Goal: Transaction & Acquisition: Purchase product/service

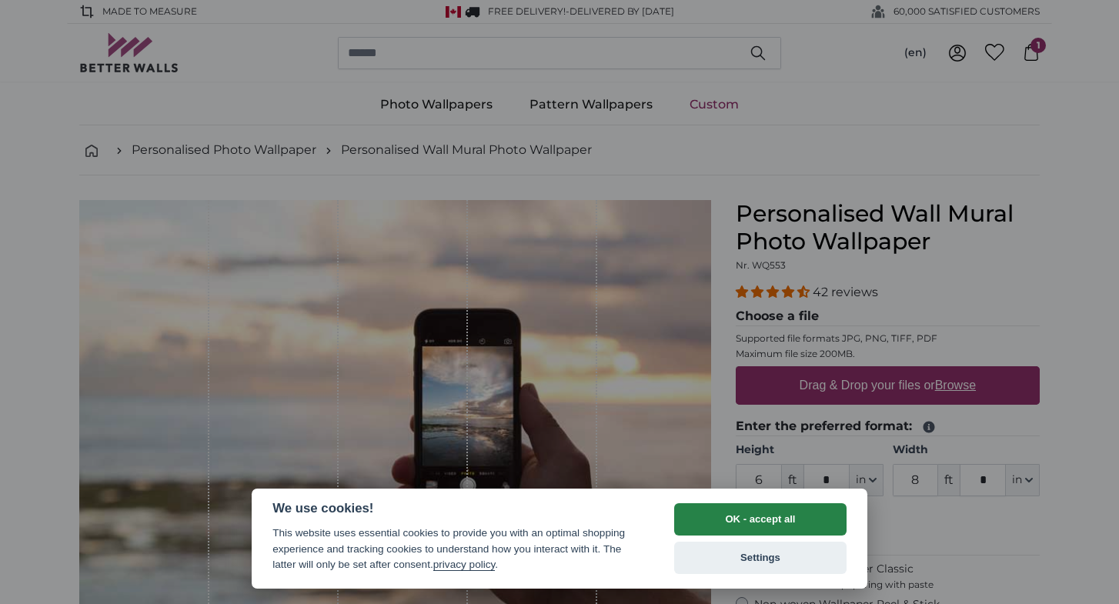
click at [768, 514] on button "OK - accept all" at bounding box center [760, 519] width 172 height 32
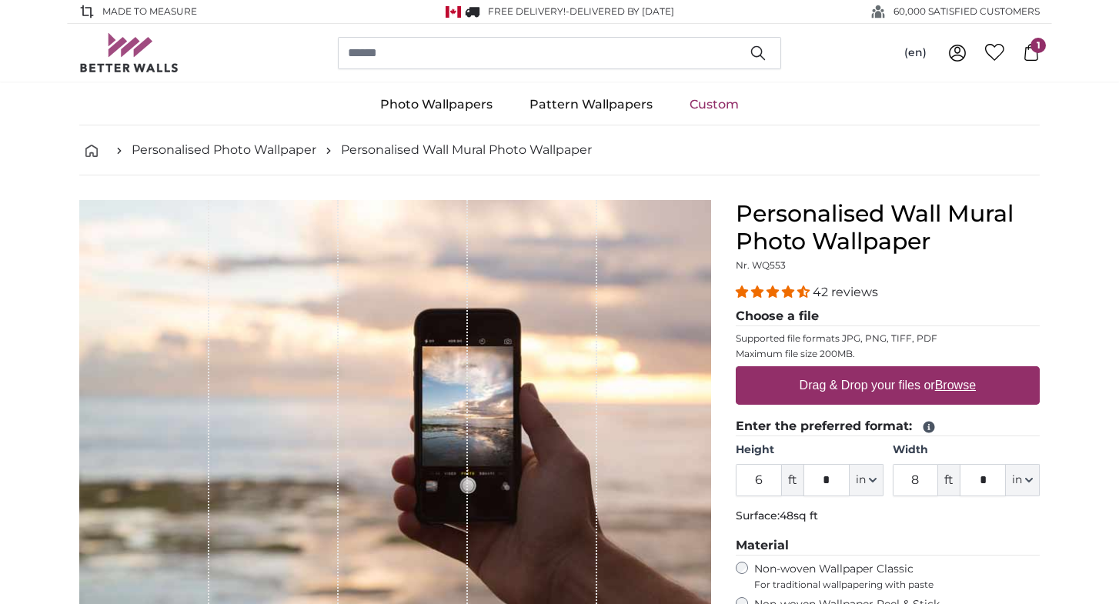
click at [854, 398] on label "Drag & Drop your files or Browse" at bounding box center [887, 385] width 189 height 31
click at [854, 371] on input "Drag & Drop your files or Browse" at bounding box center [888, 368] width 304 height 5
type input "**********"
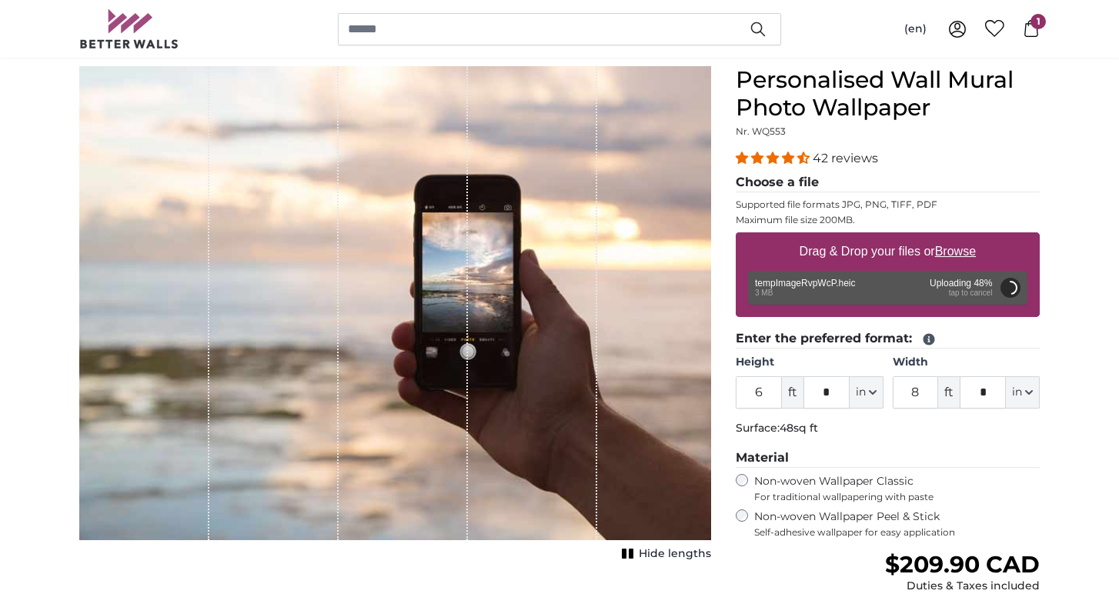
scroll to position [136, 0]
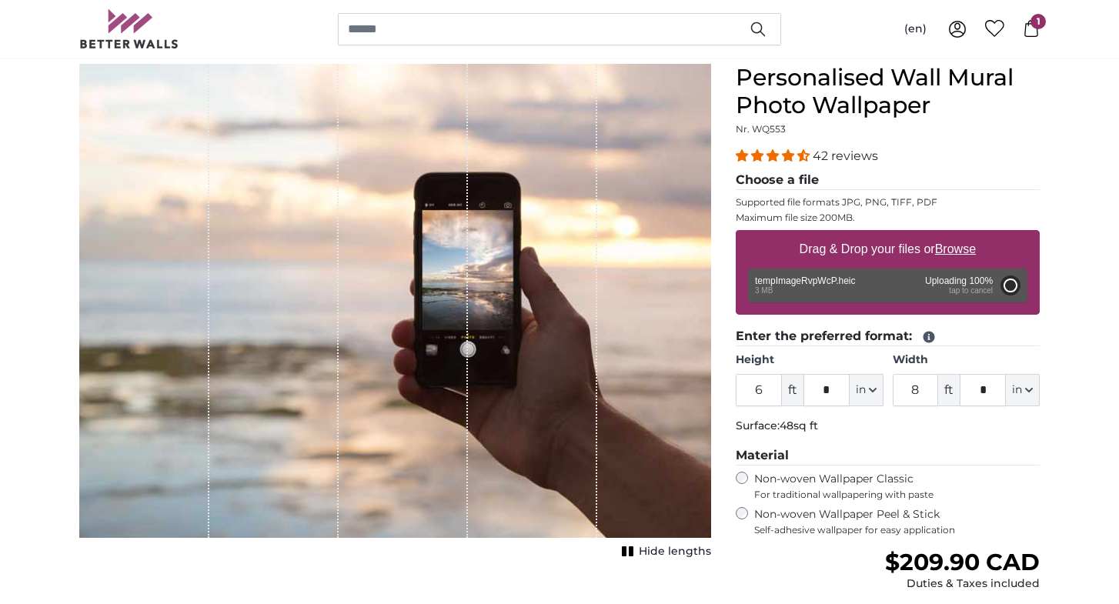
type input "4"
type input "*"
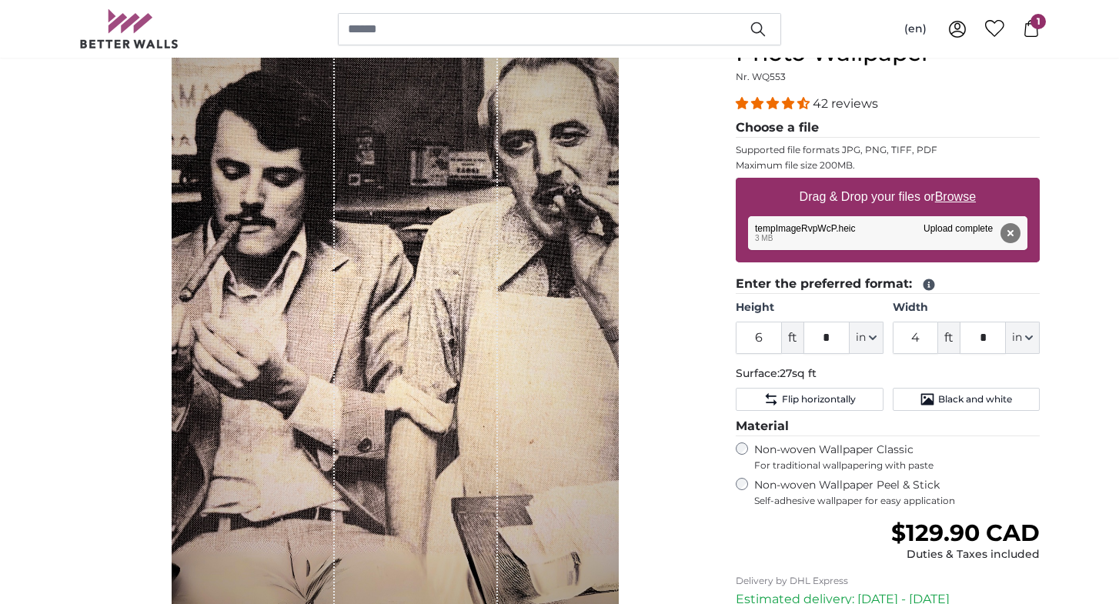
scroll to position [200, 0]
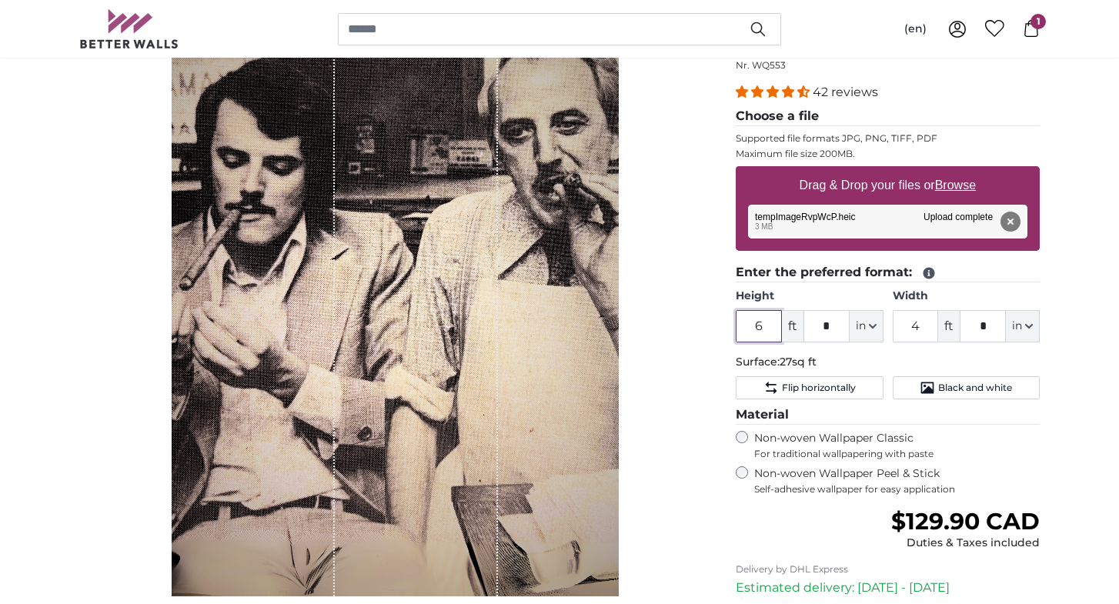
click at [770, 324] on input "6" at bounding box center [759, 326] width 46 height 32
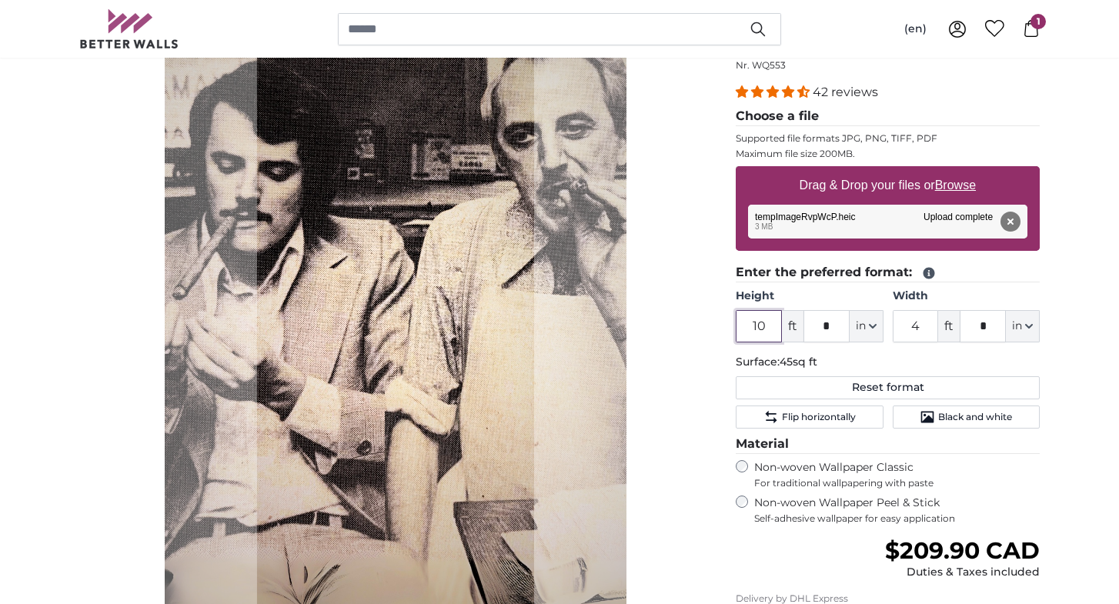
type input "10"
click at [925, 325] on input "4" at bounding box center [916, 326] width 46 height 32
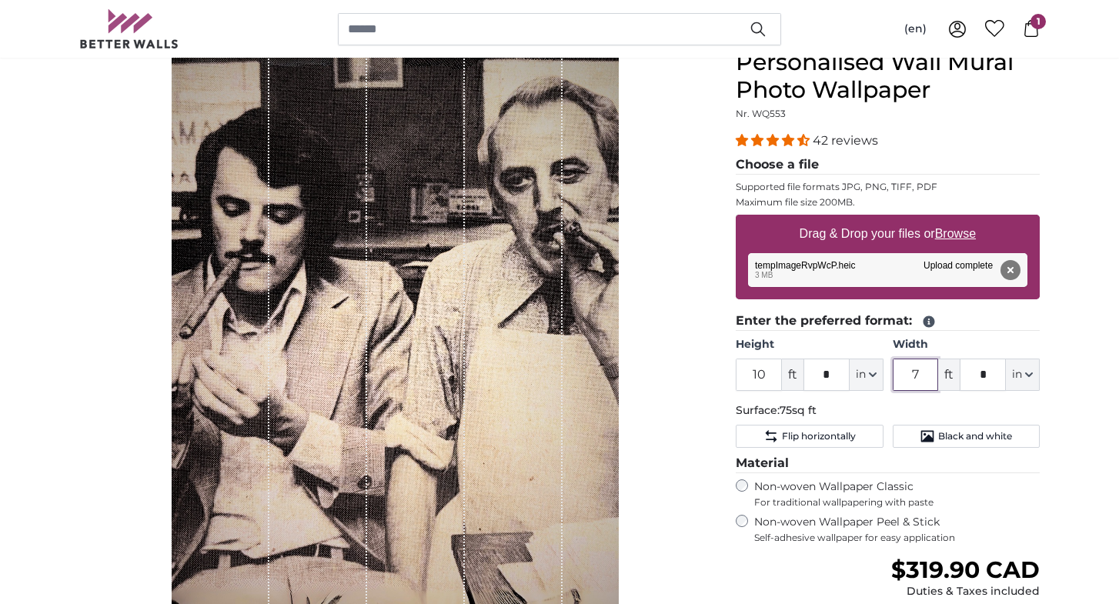
scroll to position [145, 0]
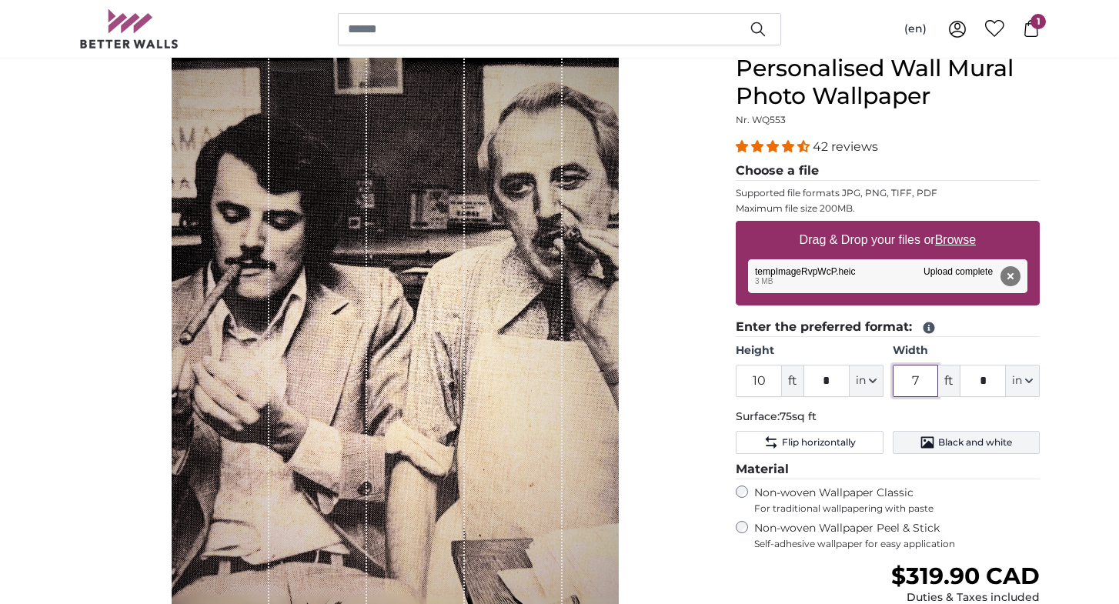
type input "7"
click at [962, 449] on button "Black and white" at bounding box center [966, 442] width 147 height 23
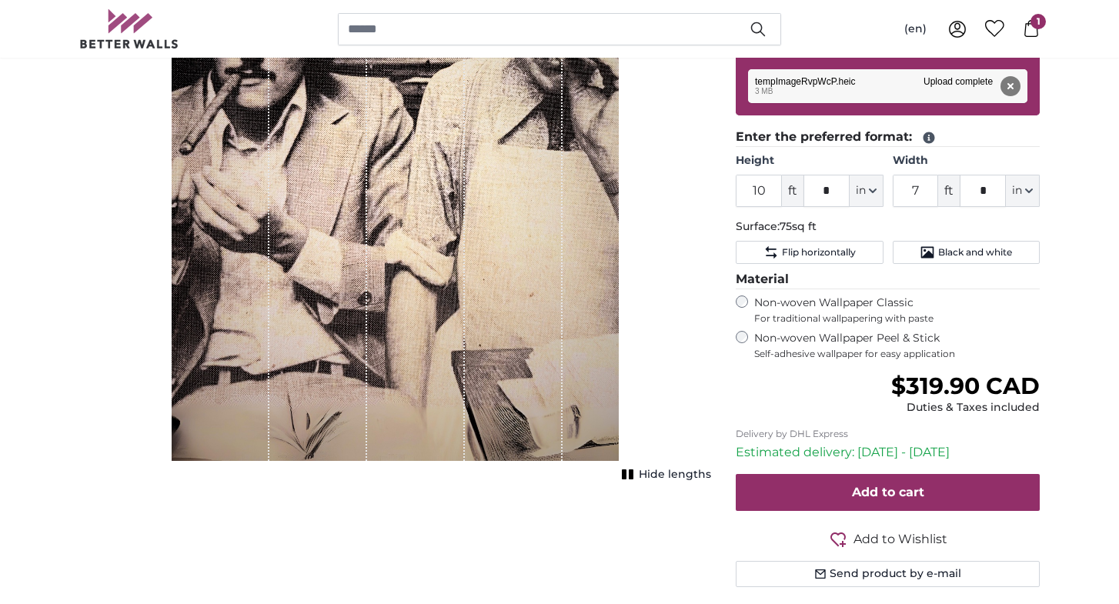
scroll to position [338, 0]
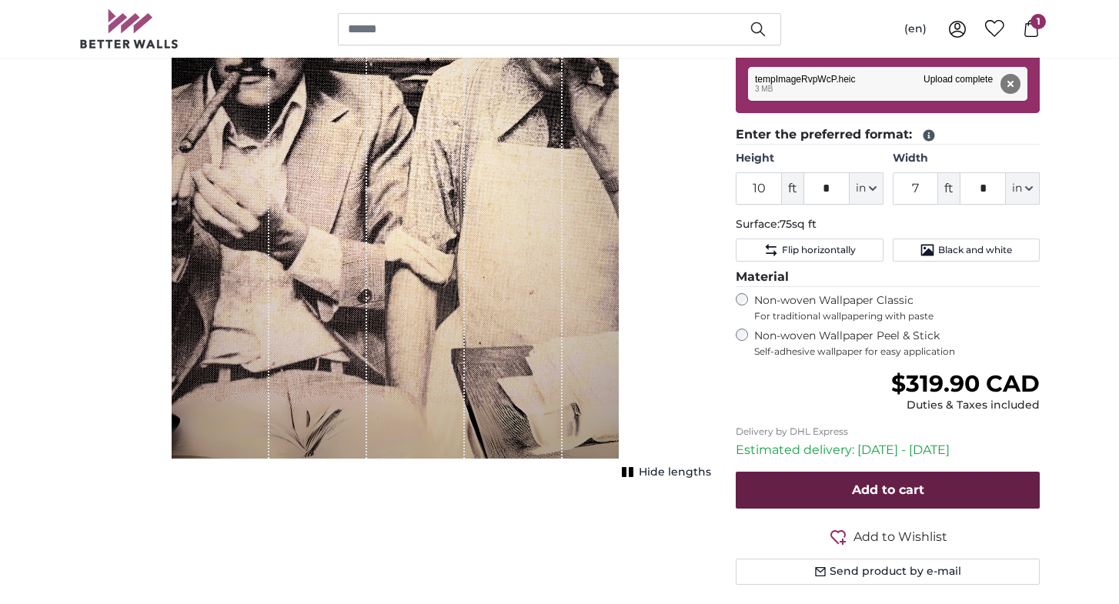
click at [853, 492] on span "Add to cart" at bounding box center [888, 489] width 72 height 15
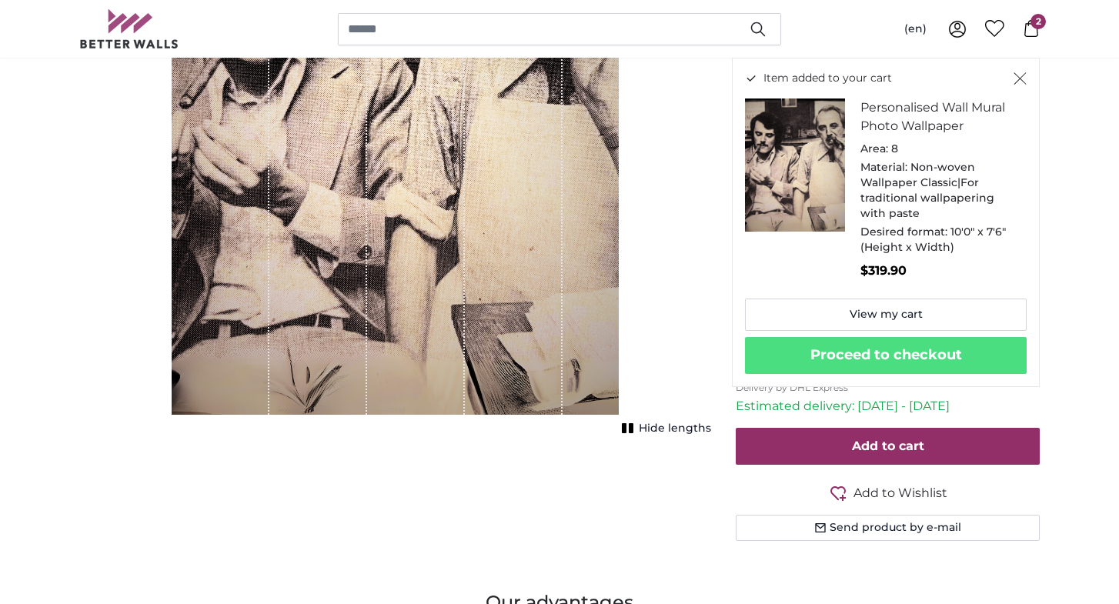
scroll to position [362, 0]
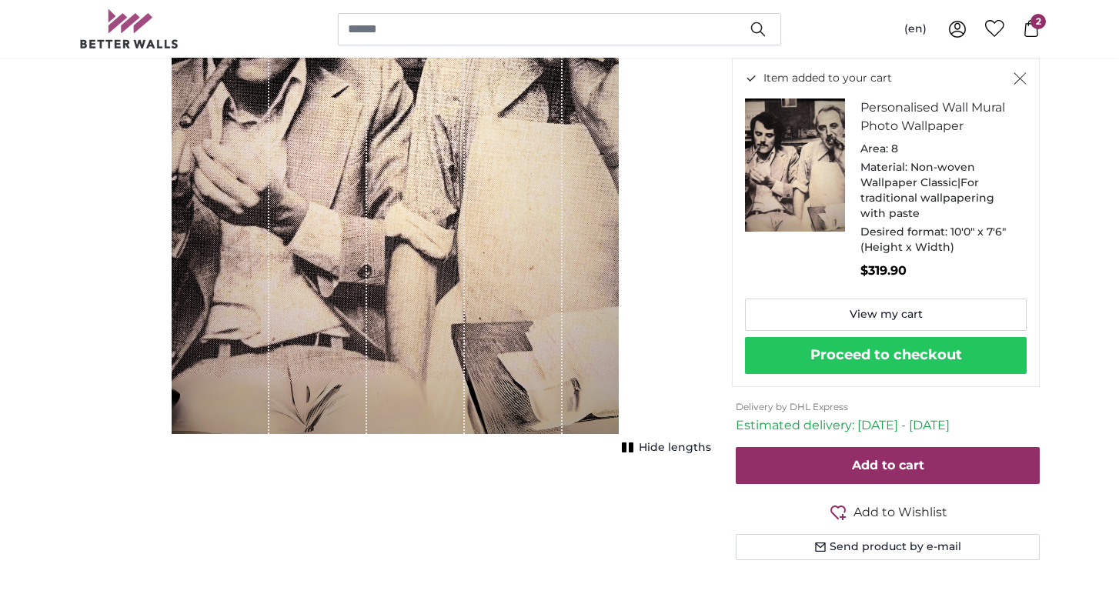
click at [840, 346] on button "Proceed to checkout" at bounding box center [886, 355] width 282 height 37
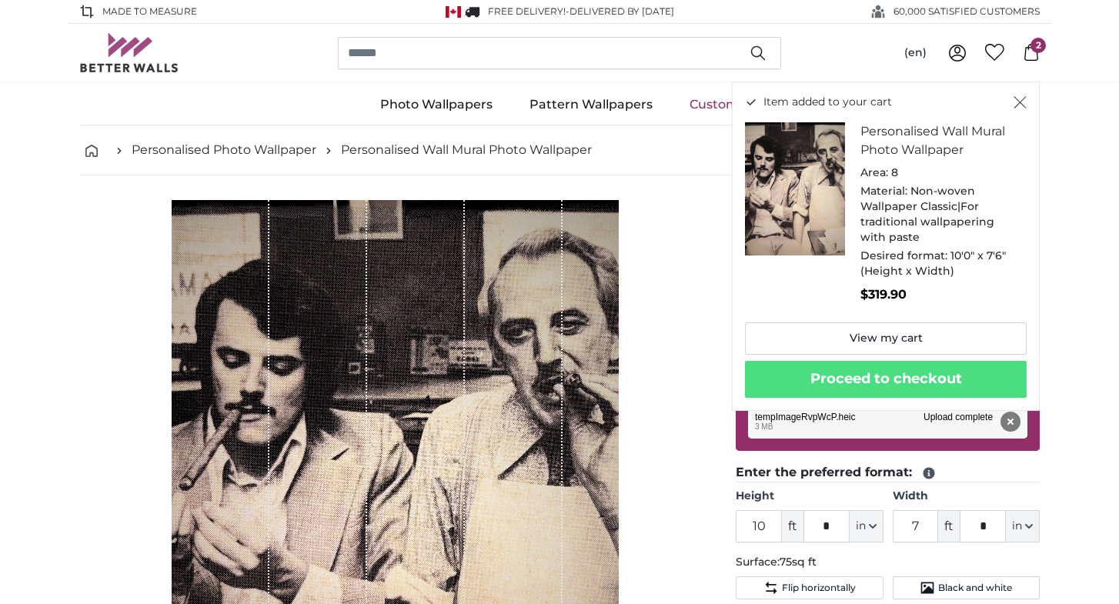
scroll to position [0, 0]
click at [1026, 51] on icon at bounding box center [1031, 52] width 14 height 17
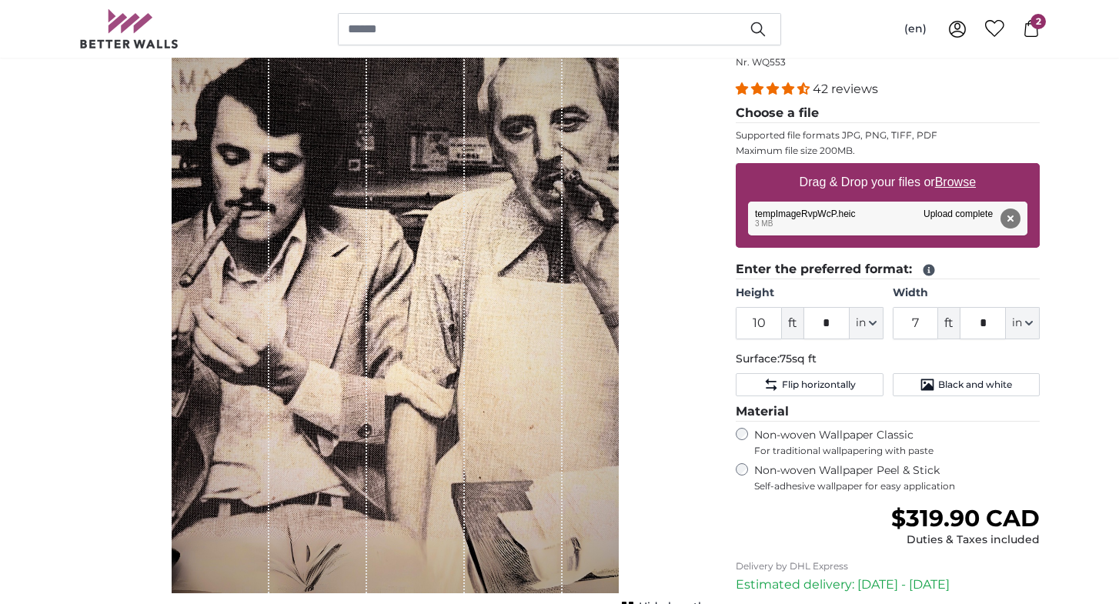
scroll to position [204, 0]
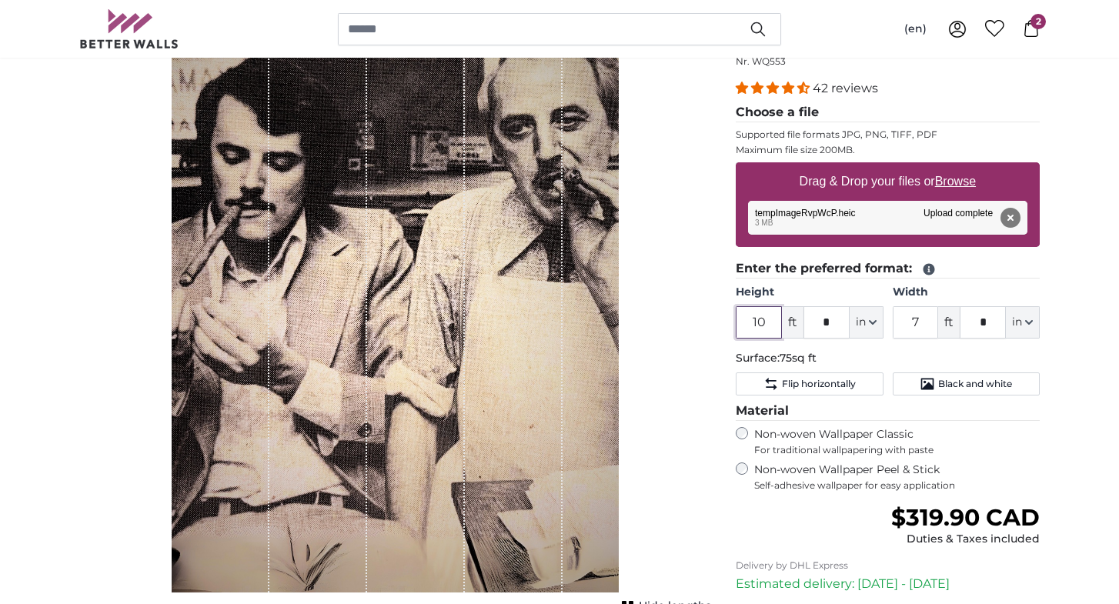
click at [774, 325] on input "10" at bounding box center [759, 322] width 46 height 32
click at [940, 224] on div "Remove Retry Remove Upload Cancel Retry Remove tempImageRvpWcP.heic edit 3 MB U…" at bounding box center [887, 218] width 279 height 34
click at [1016, 219] on button "Remove" at bounding box center [1010, 218] width 20 height 20
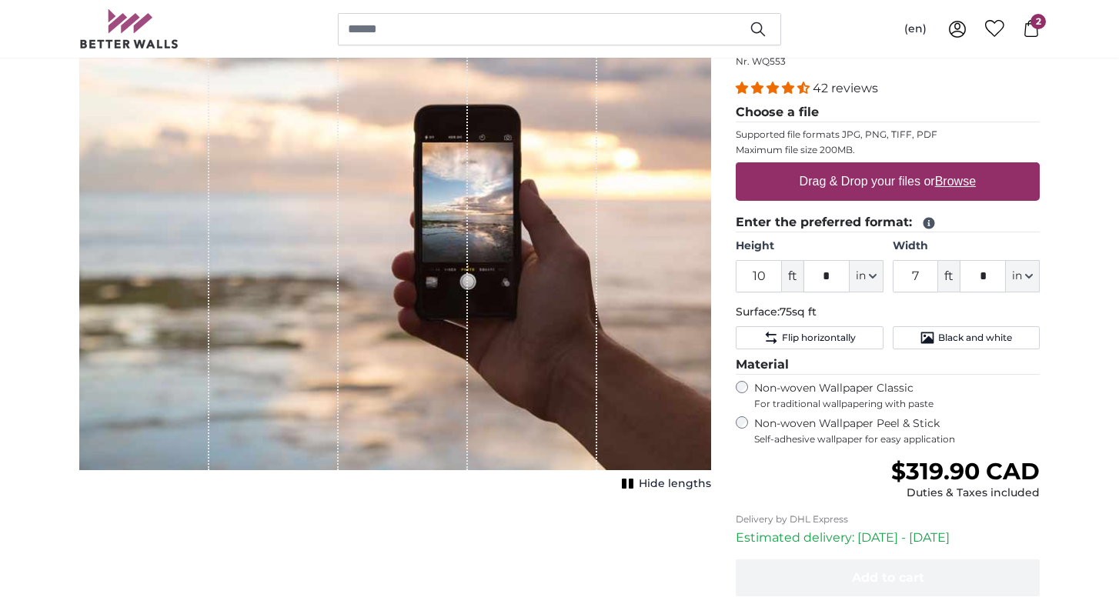
click at [933, 189] on label "Drag & Drop your files or Browse" at bounding box center [887, 181] width 189 height 31
click at [933, 167] on input "Drag & Drop your files or Browse" at bounding box center [888, 164] width 304 height 5
type input "**********"
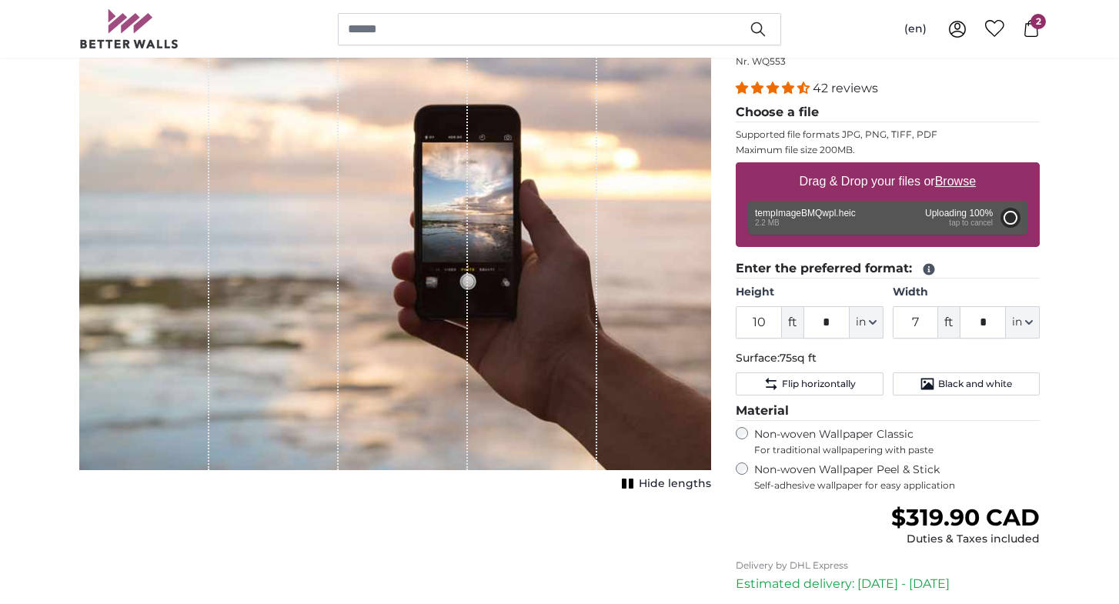
type input "4"
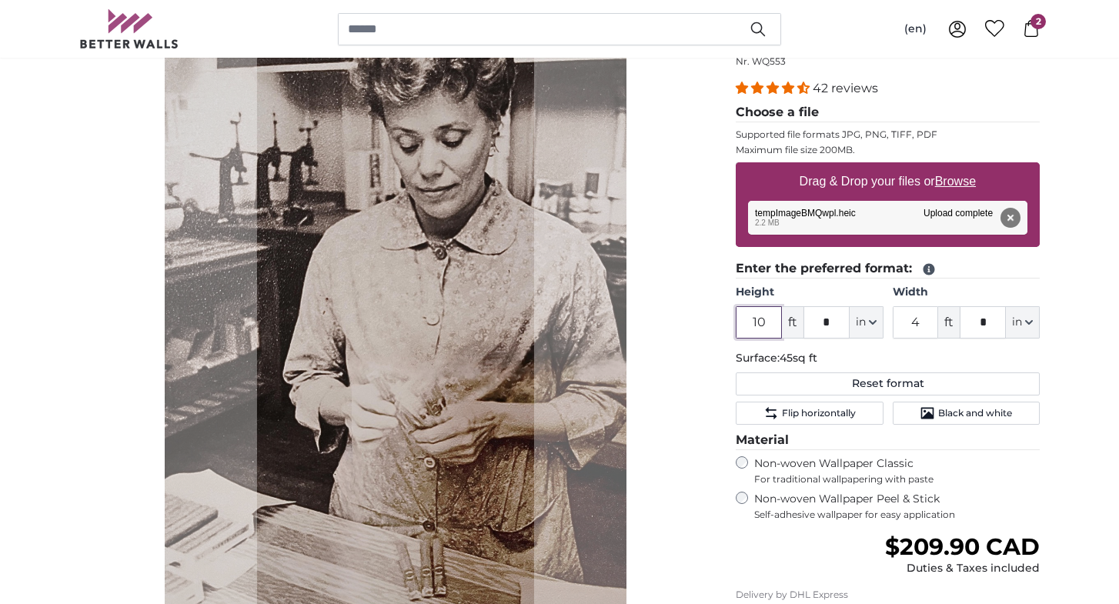
click at [769, 321] on input "10" at bounding box center [759, 322] width 46 height 32
type input "1"
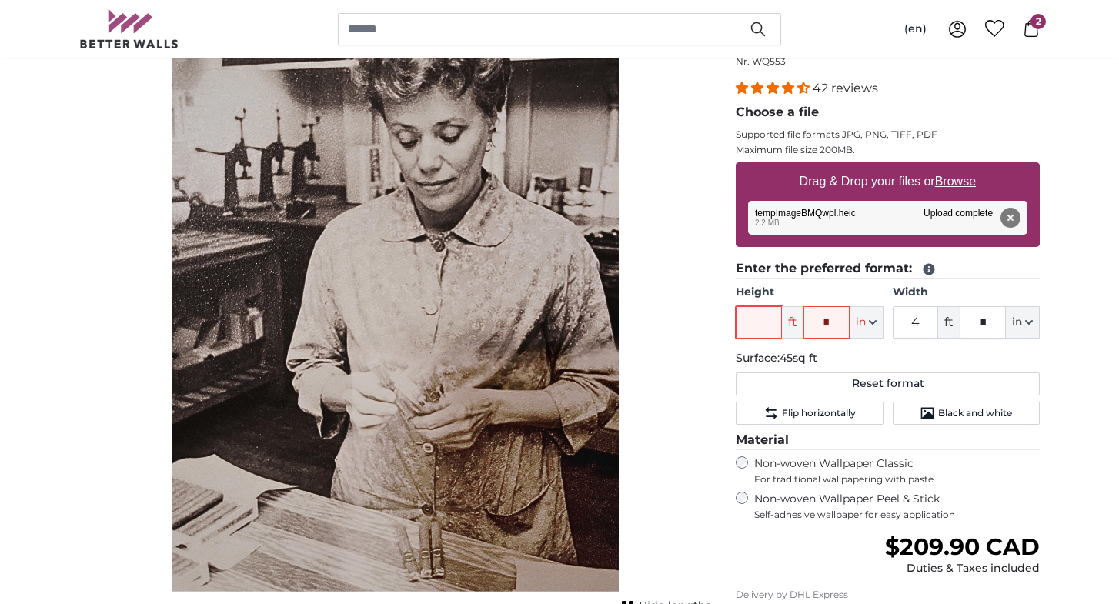
type input "9"
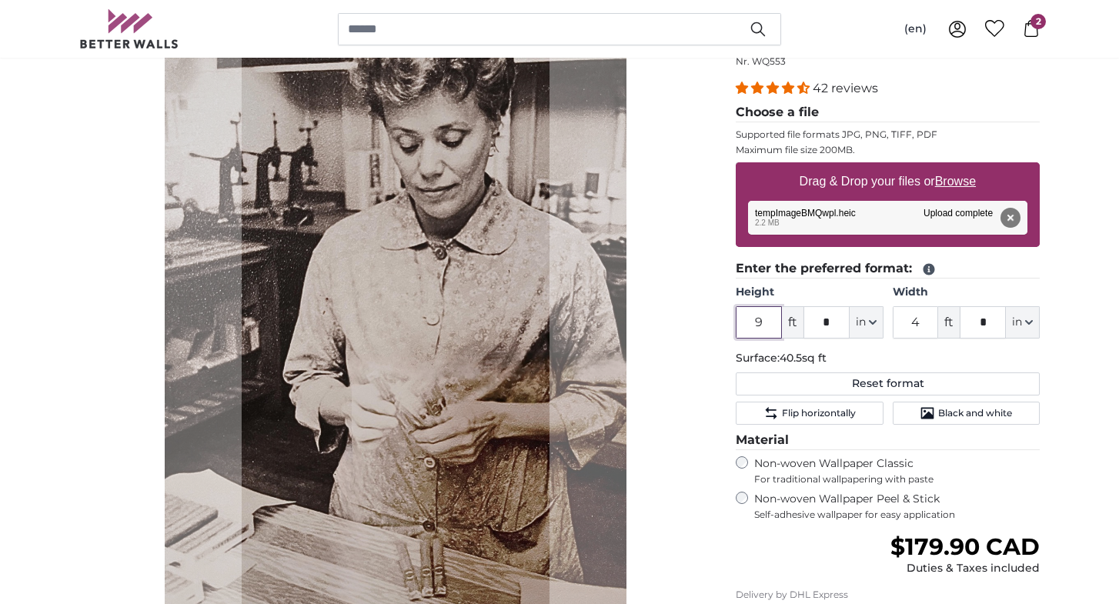
type input "9"
click at [927, 317] on input "4" at bounding box center [916, 322] width 46 height 32
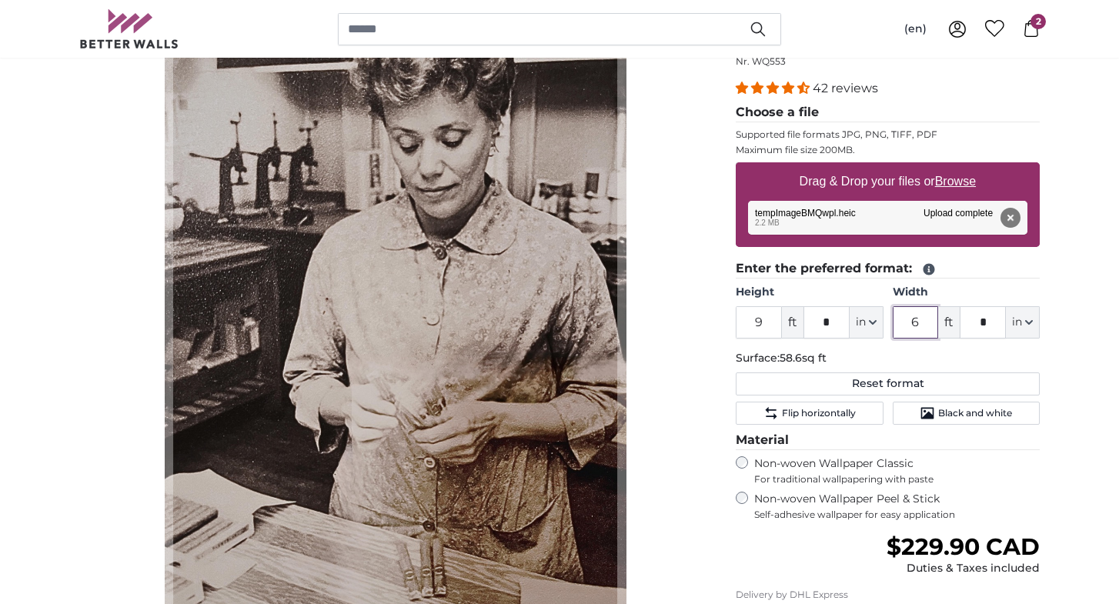
type input "6"
click at [993, 327] on input "*" at bounding box center [983, 322] width 46 height 32
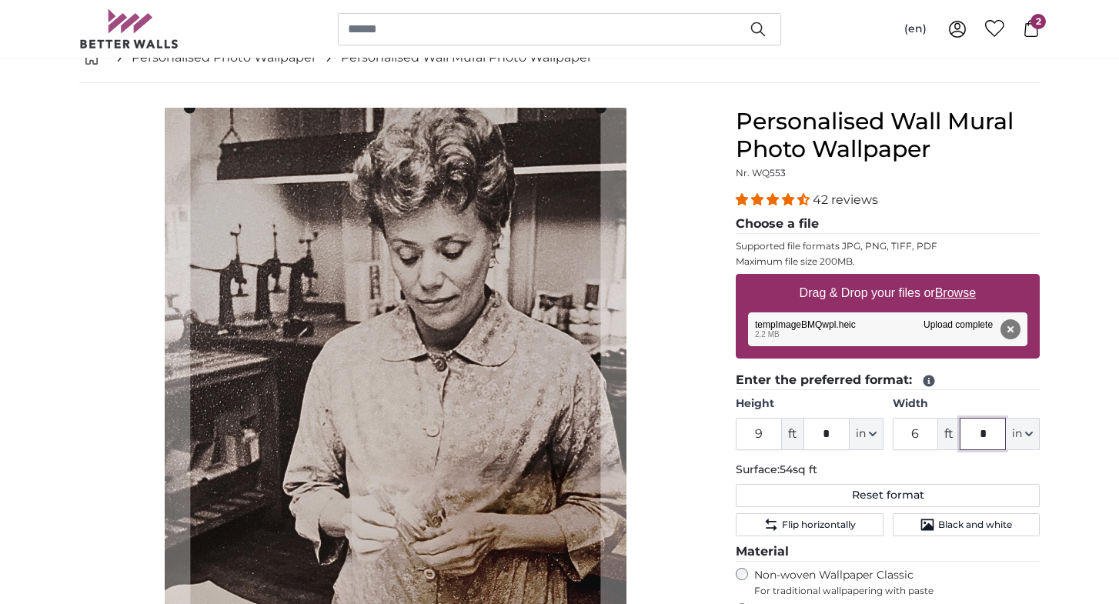
scroll to position [92, 0]
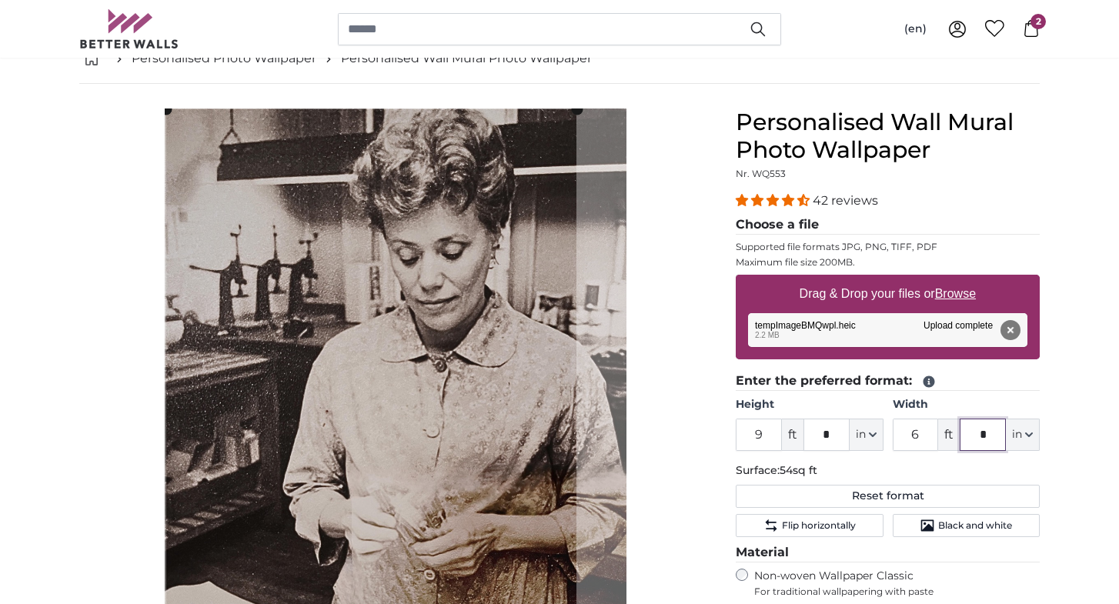
click at [509, 410] on cropper-handle at bounding box center [371, 417] width 410 height 616
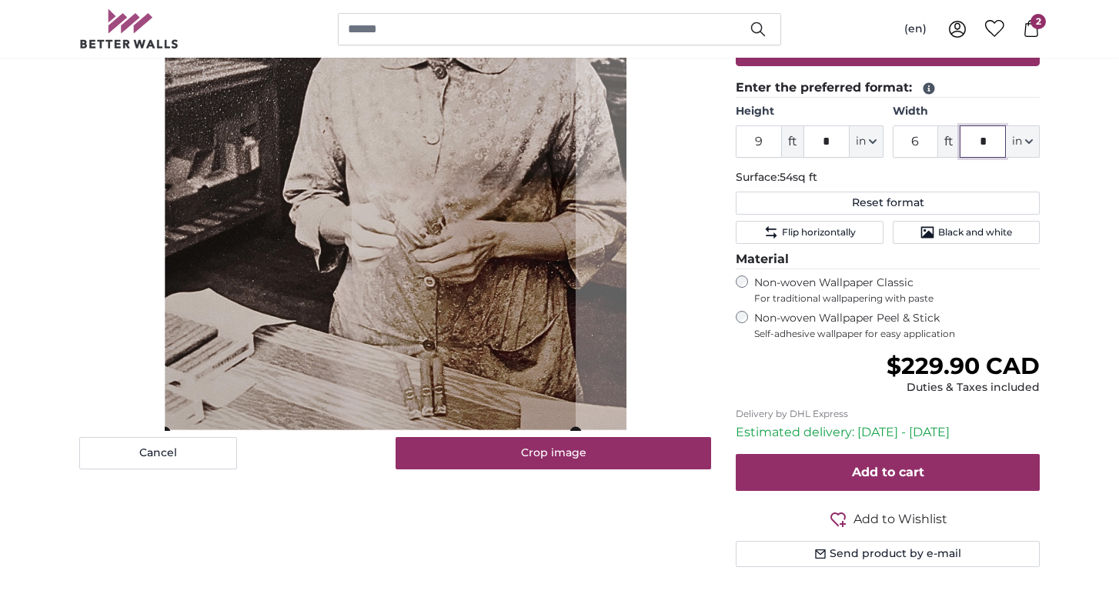
scroll to position [389, 0]
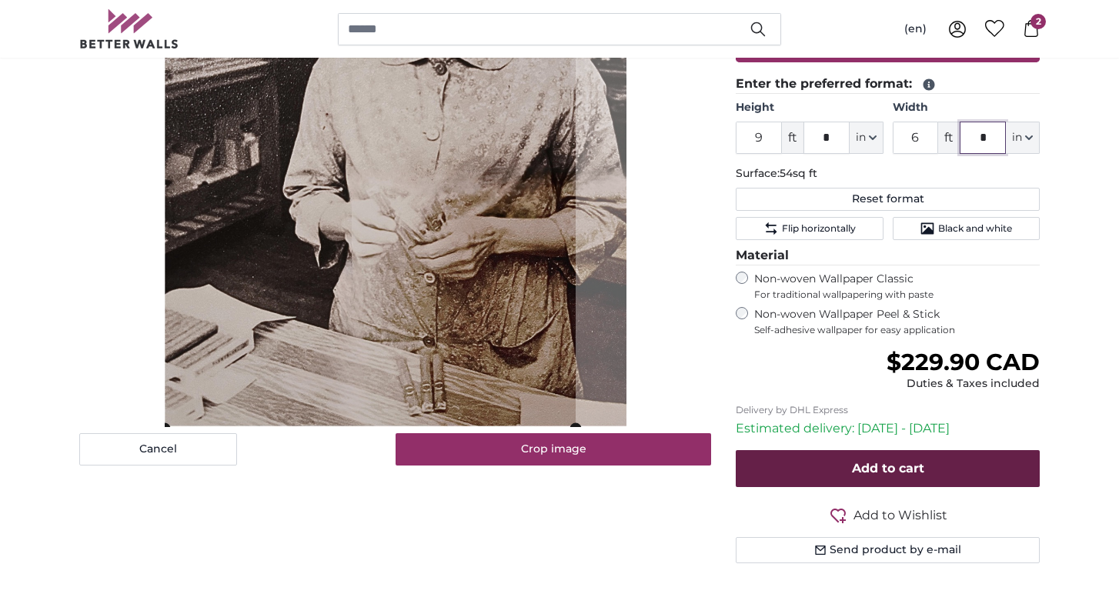
type input "*"
click at [843, 457] on button "Add to cart" at bounding box center [888, 468] width 304 height 37
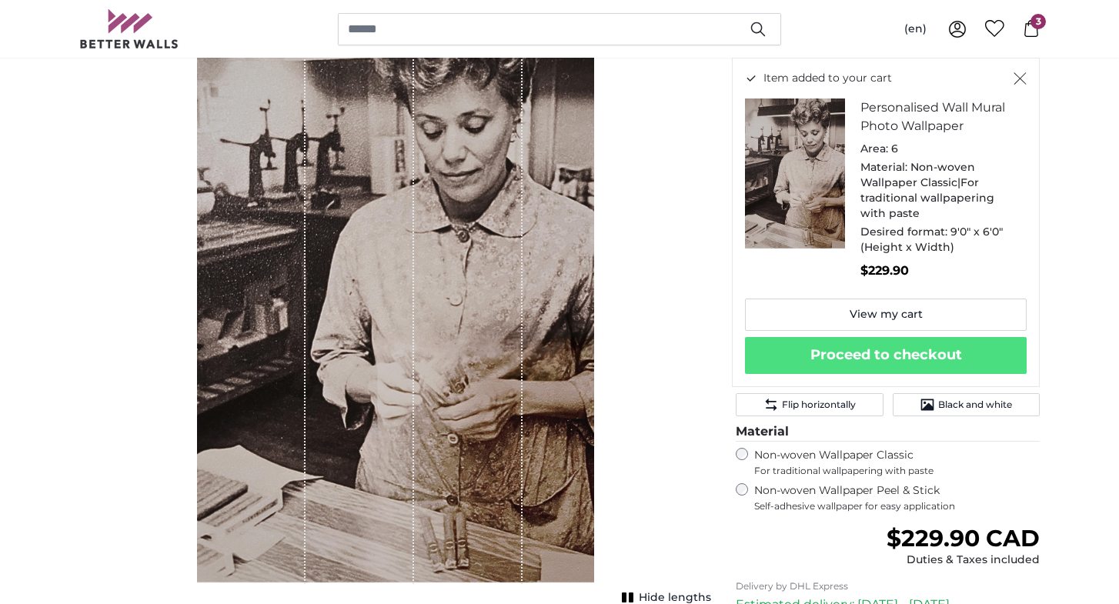
scroll to position [215, 0]
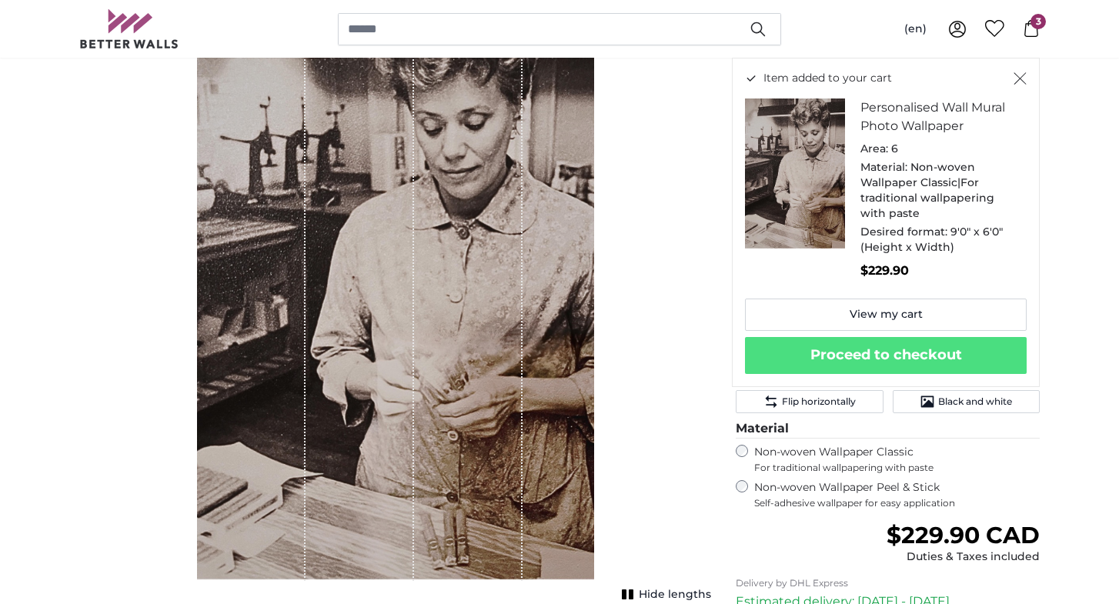
click at [1031, 30] on icon at bounding box center [1031, 28] width 17 height 17
